Goal: Check status: Check status

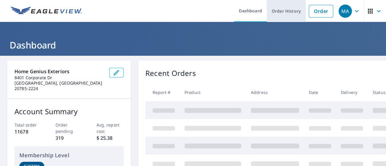
click at [288, 9] on link "Order History" at bounding box center [286, 11] width 39 height 22
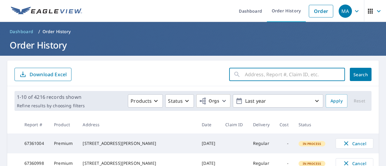
click at [252, 72] on input "text" at bounding box center [295, 74] width 100 height 17
paste input "[STREET_ADDRESS]"
type input "[STREET_ADDRESS]"
click at [351, 71] on button "Search" at bounding box center [361, 74] width 22 height 13
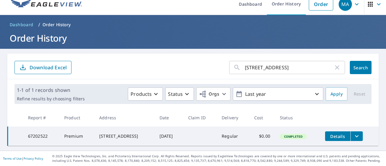
scroll to position [9, 0]
click at [357, 136] on icon "filesDropdownBtn-67202522" at bounding box center [357, 137] width 4 height 2
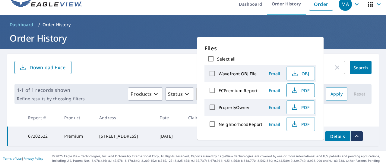
click at [306, 93] on span "PDF" at bounding box center [300, 90] width 19 height 7
